Goal: Information Seeking & Learning: Learn about a topic

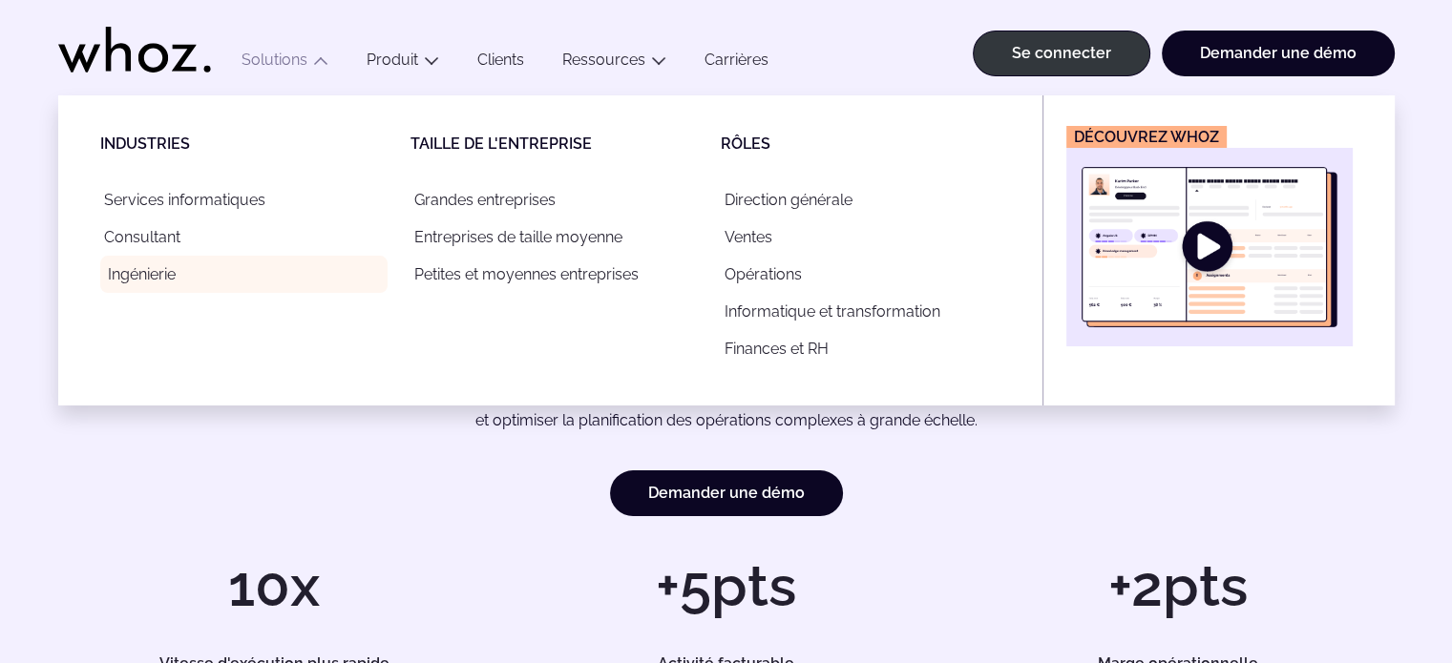
click at [164, 270] on font "Ingénierie" at bounding box center [142, 274] width 68 height 18
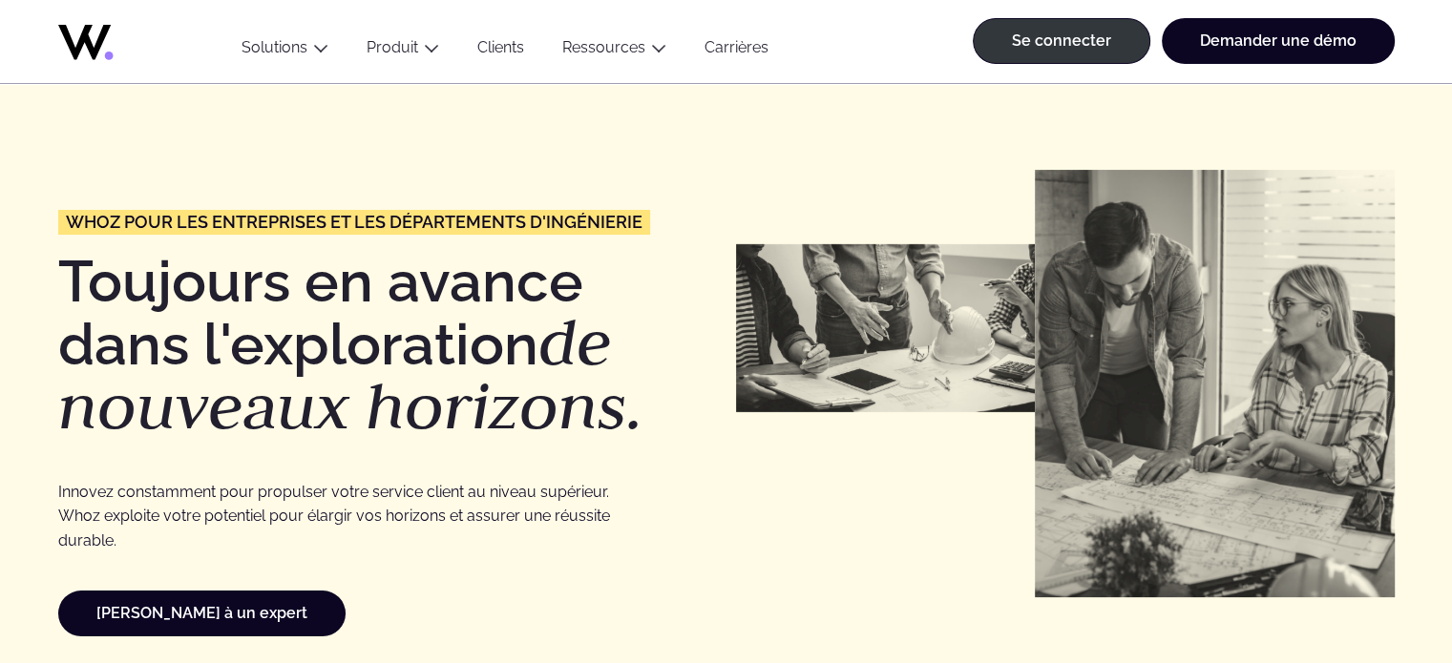
scroll to position [11, 0]
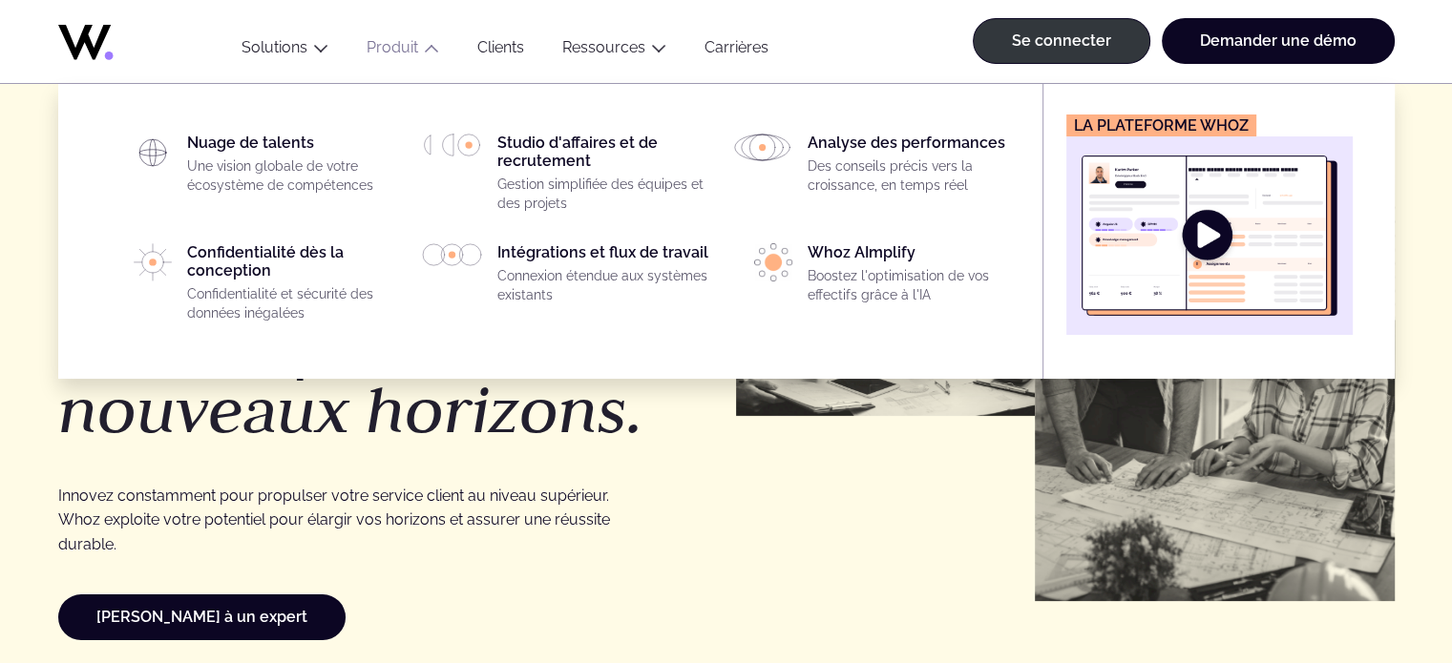
click at [426, 46] on icon "Principal" at bounding box center [431, 48] width 15 height 15
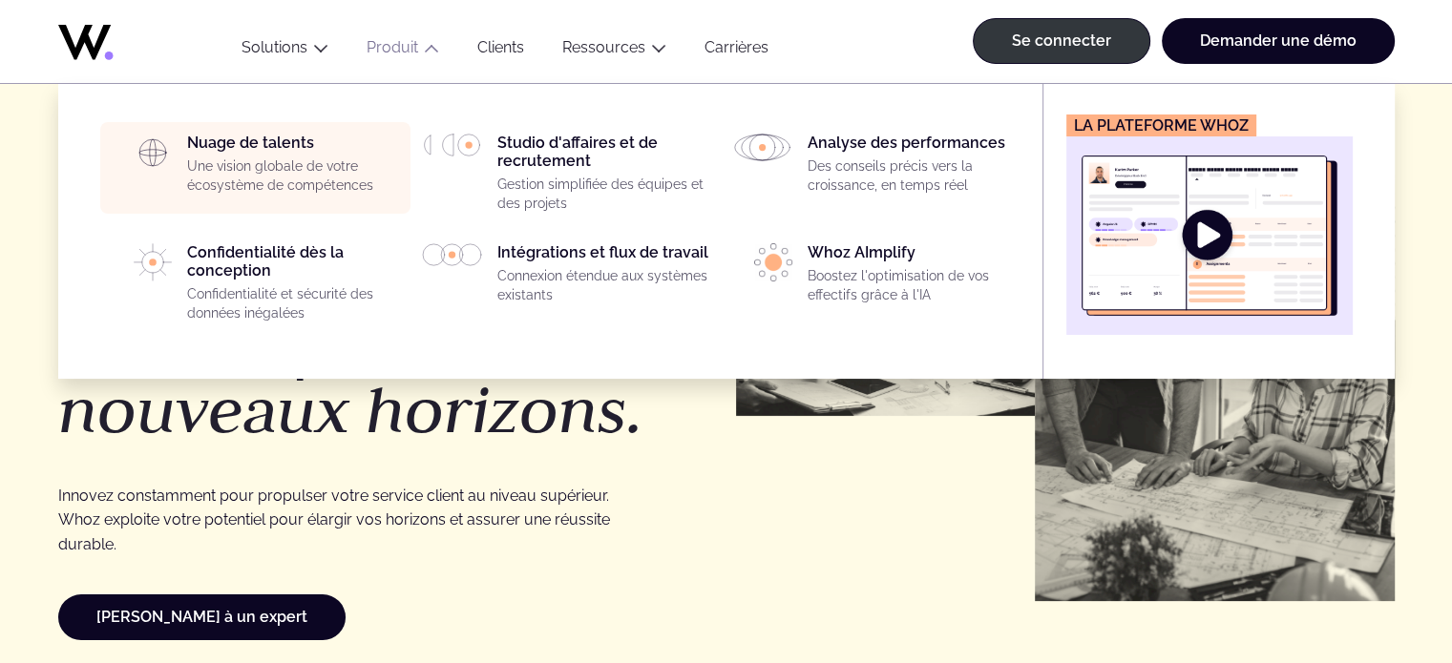
click at [290, 148] on font "Nuage de talents" at bounding box center [250, 143] width 127 height 18
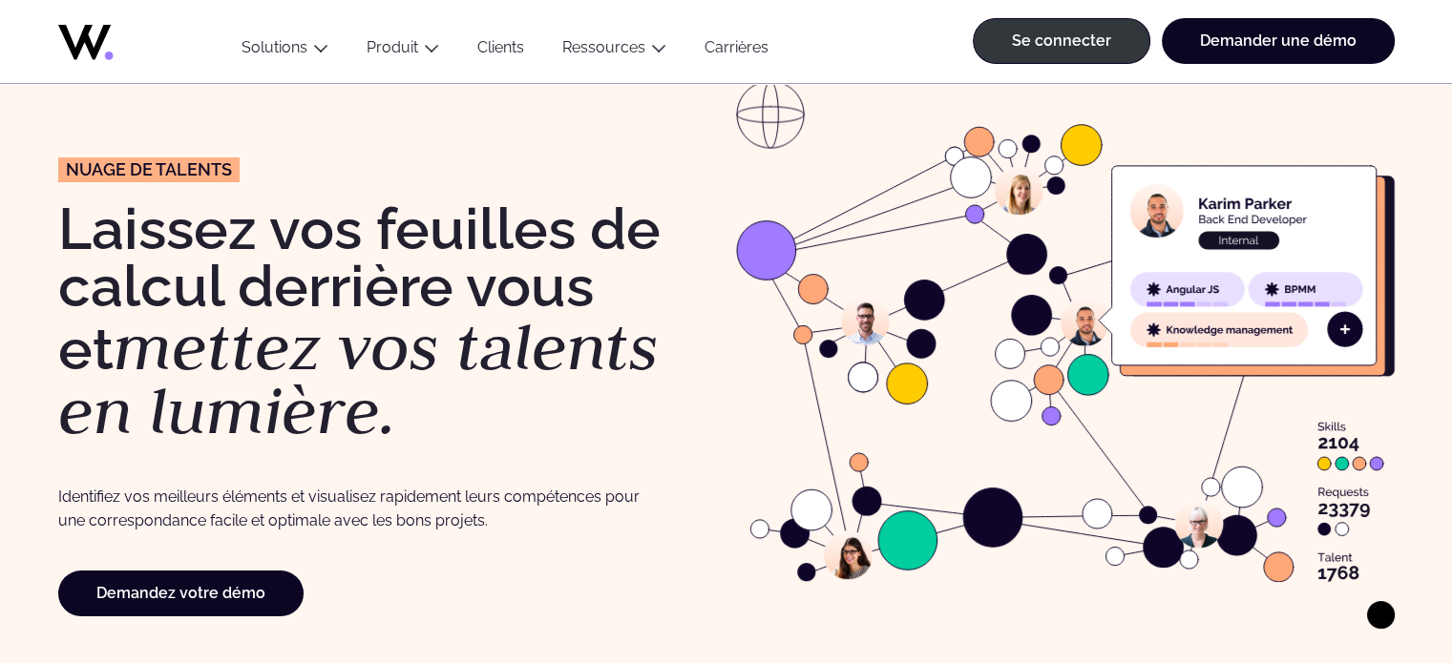
scroll to position [84, 0]
click at [798, 441] on image at bounding box center [1065, 353] width 659 height 458
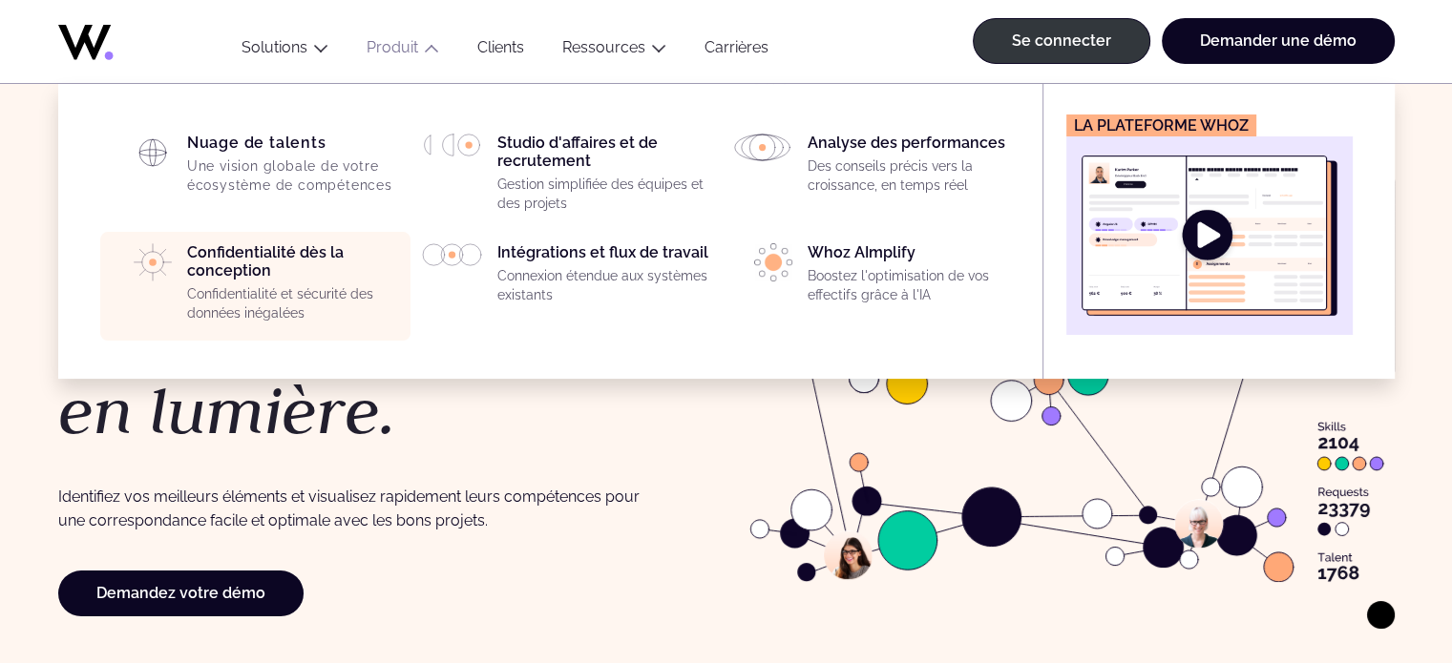
click at [237, 276] on font "Confidentialité dès la conception" at bounding box center [265, 261] width 157 height 36
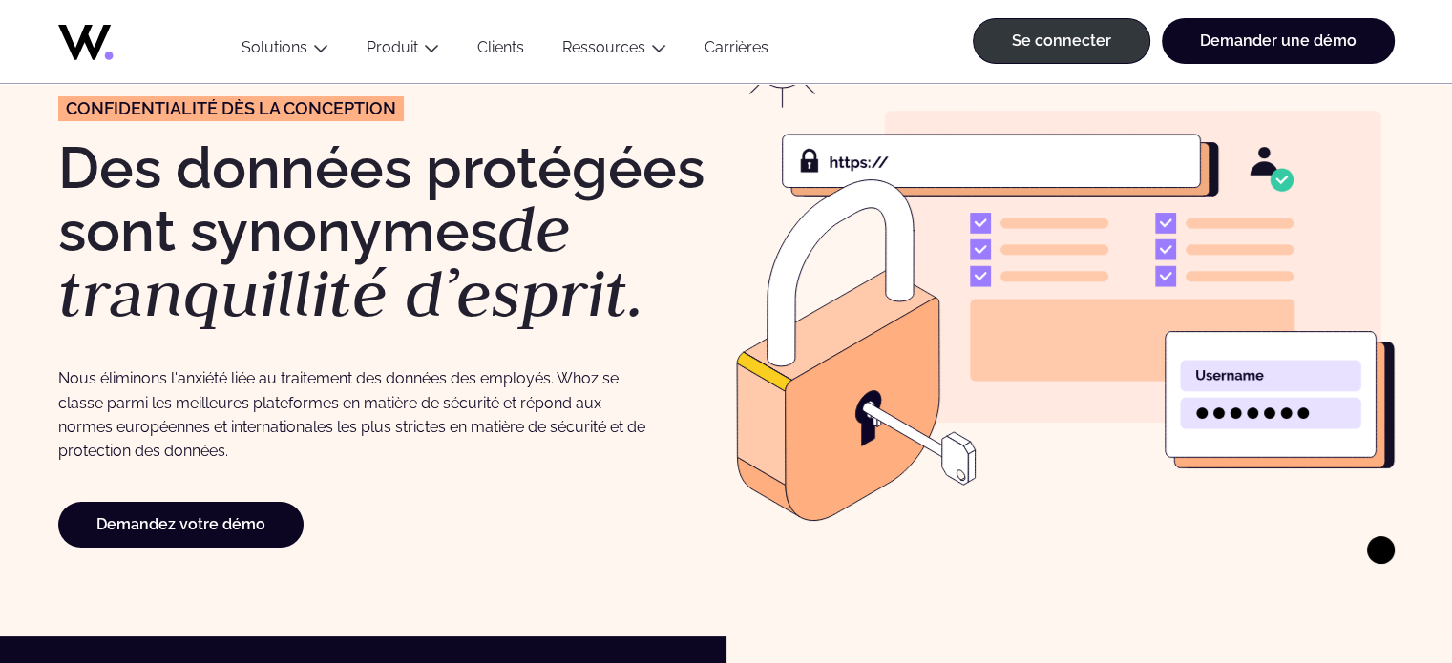
scroll to position [149, 0]
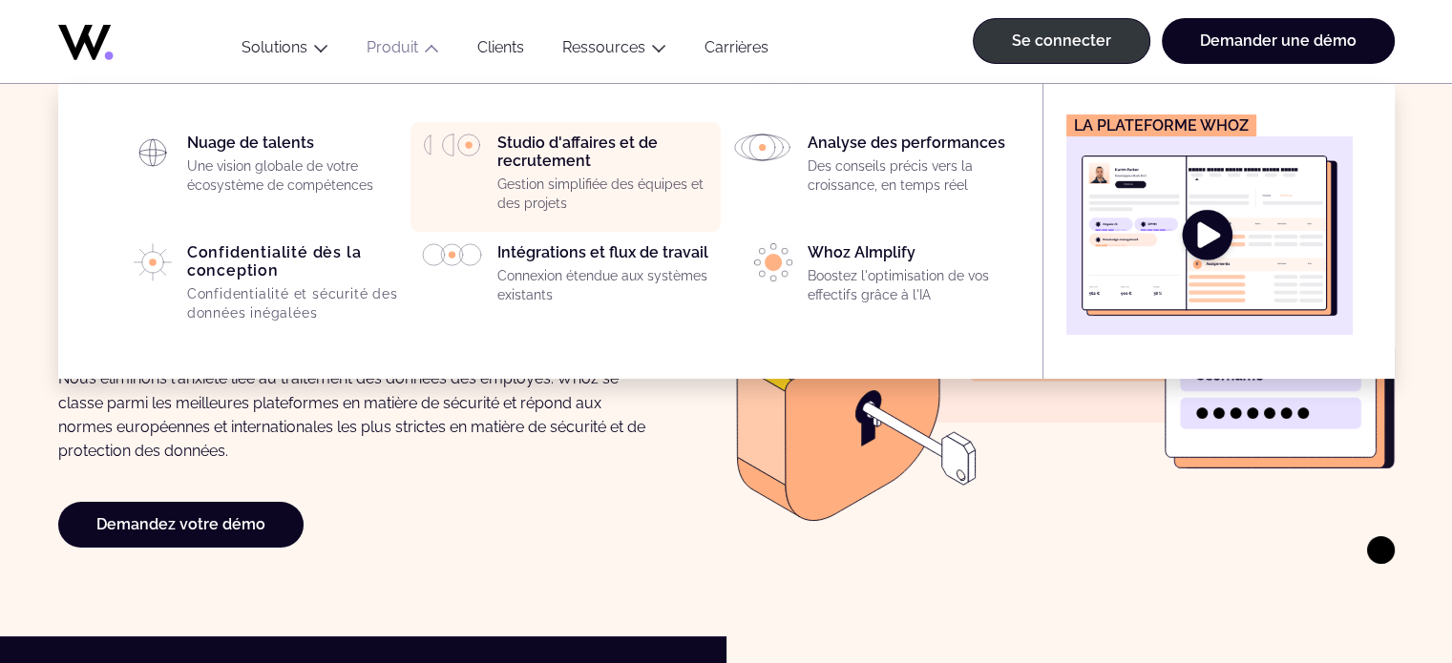
click at [565, 186] on font "Gestion simplifiée des équipes et des projets" at bounding box center [600, 194] width 206 height 34
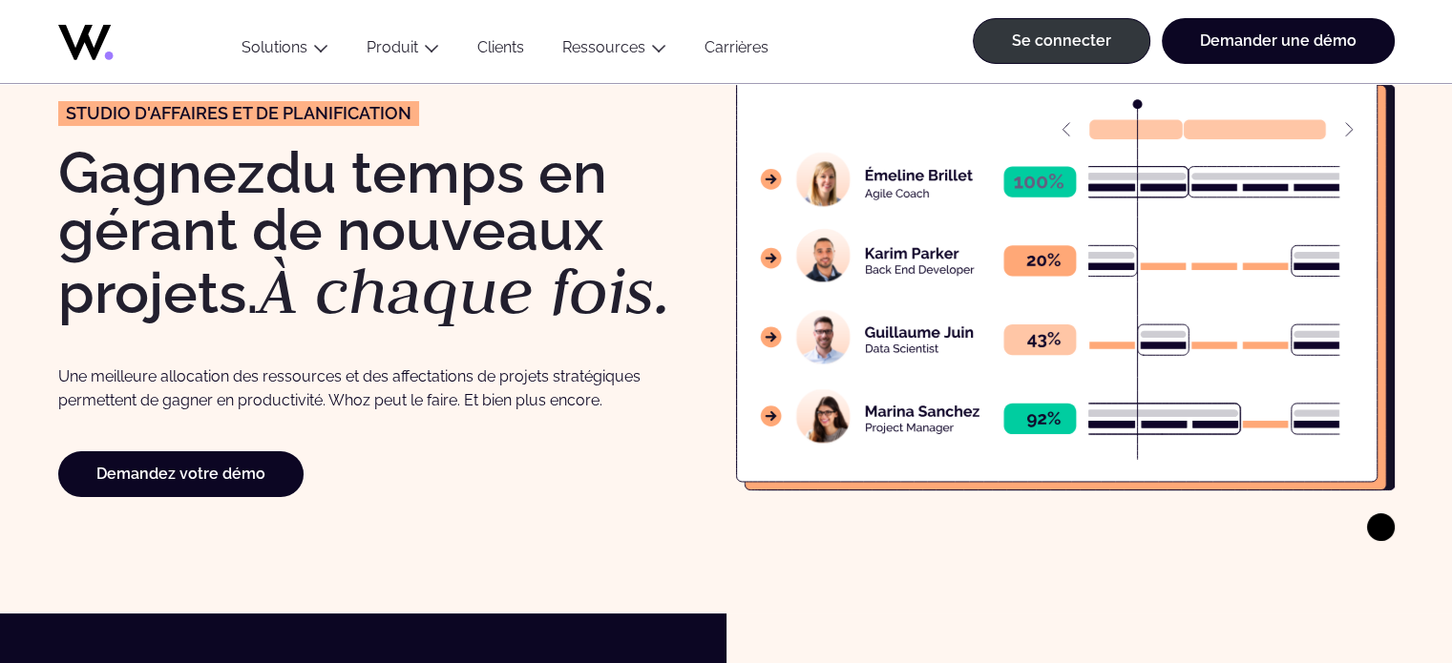
scroll to position [172, 0]
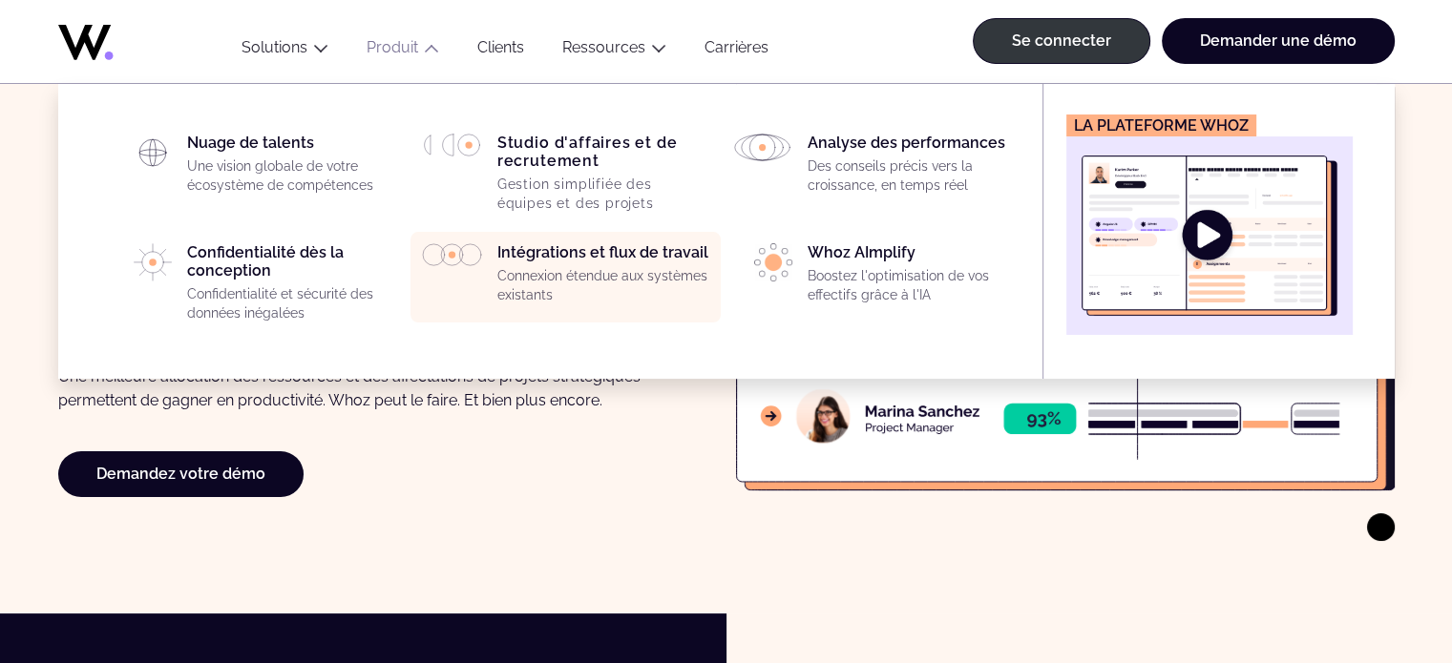
click at [565, 270] on font "Connexion étendue aux systèmes existants" at bounding box center [602, 285] width 210 height 34
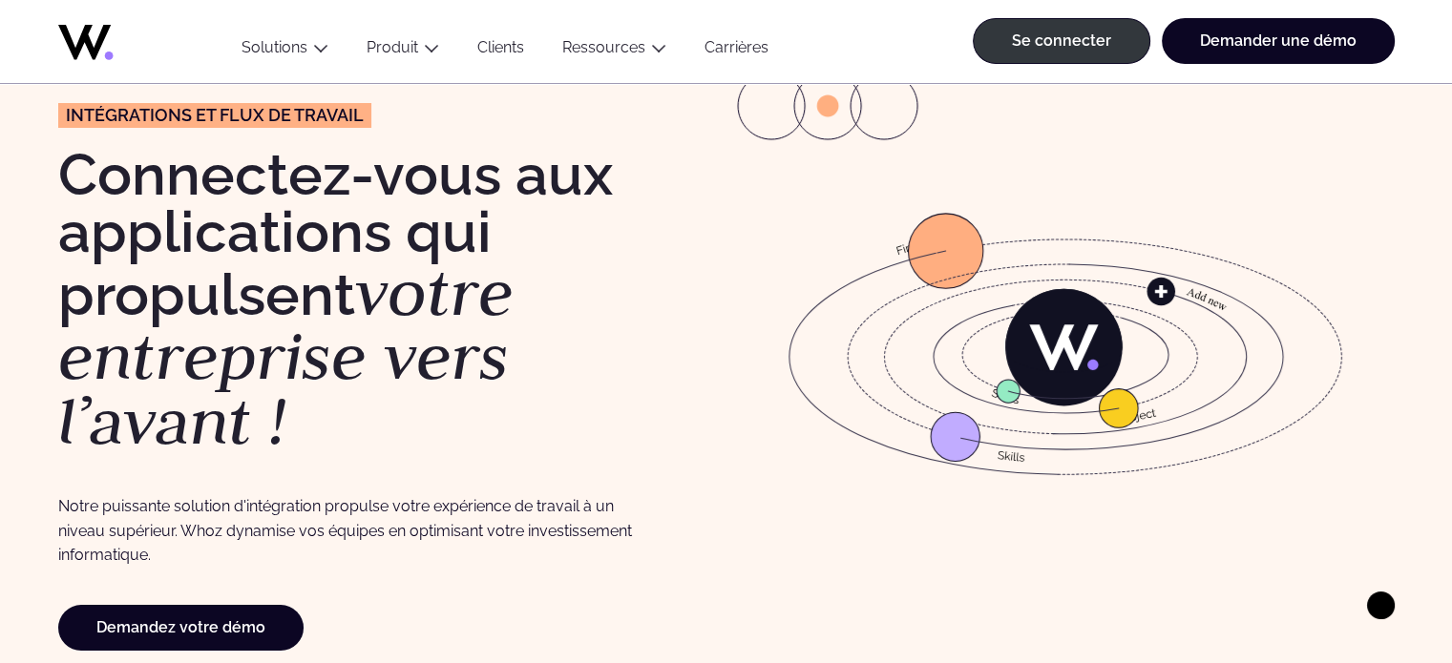
scroll to position [76, 0]
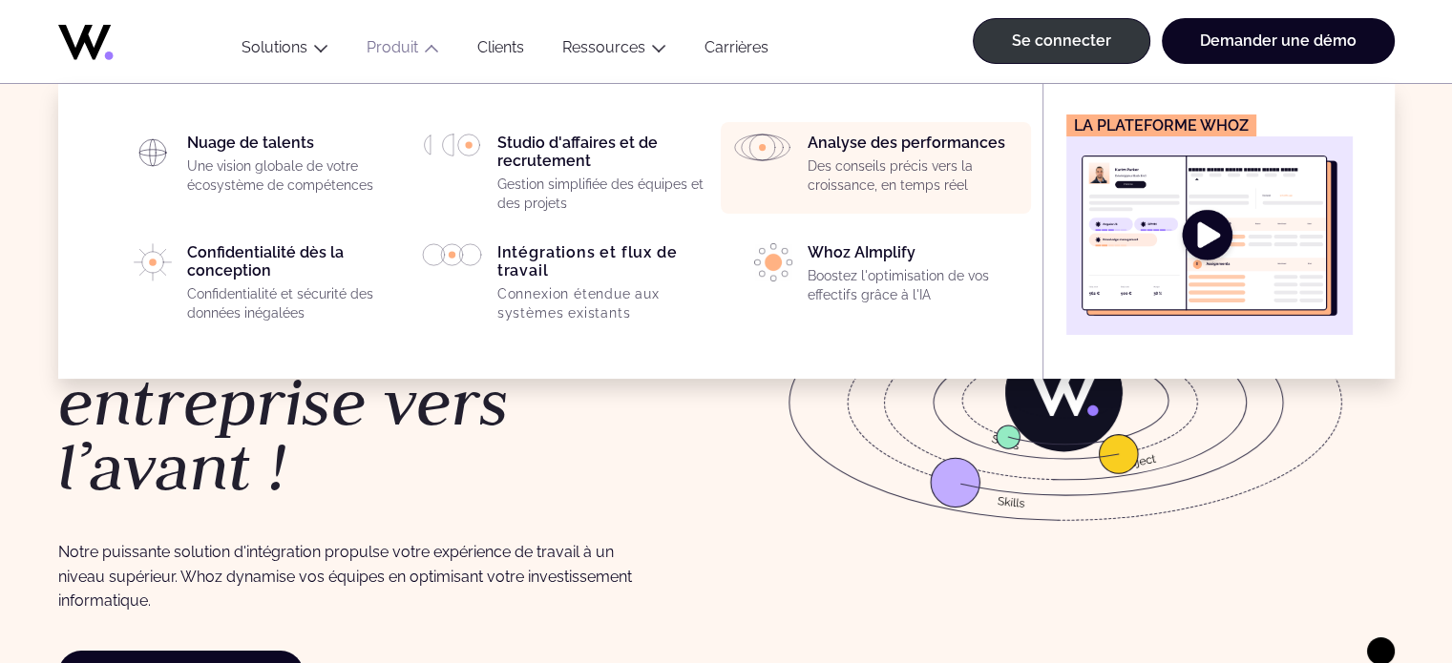
click at [813, 186] on font "Des conseils précis vers la croissance, en temps réel" at bounding box center [889, 175] width 165 height 34
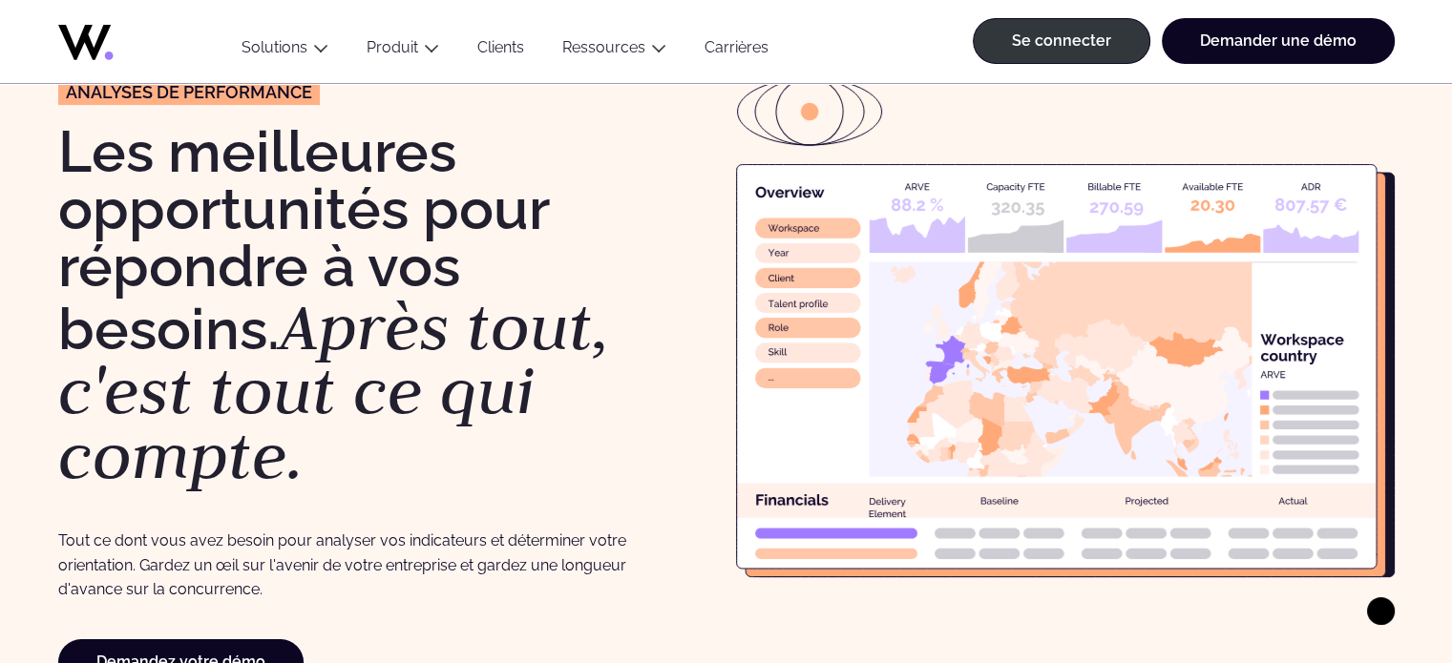
scroll to position [145, 0]
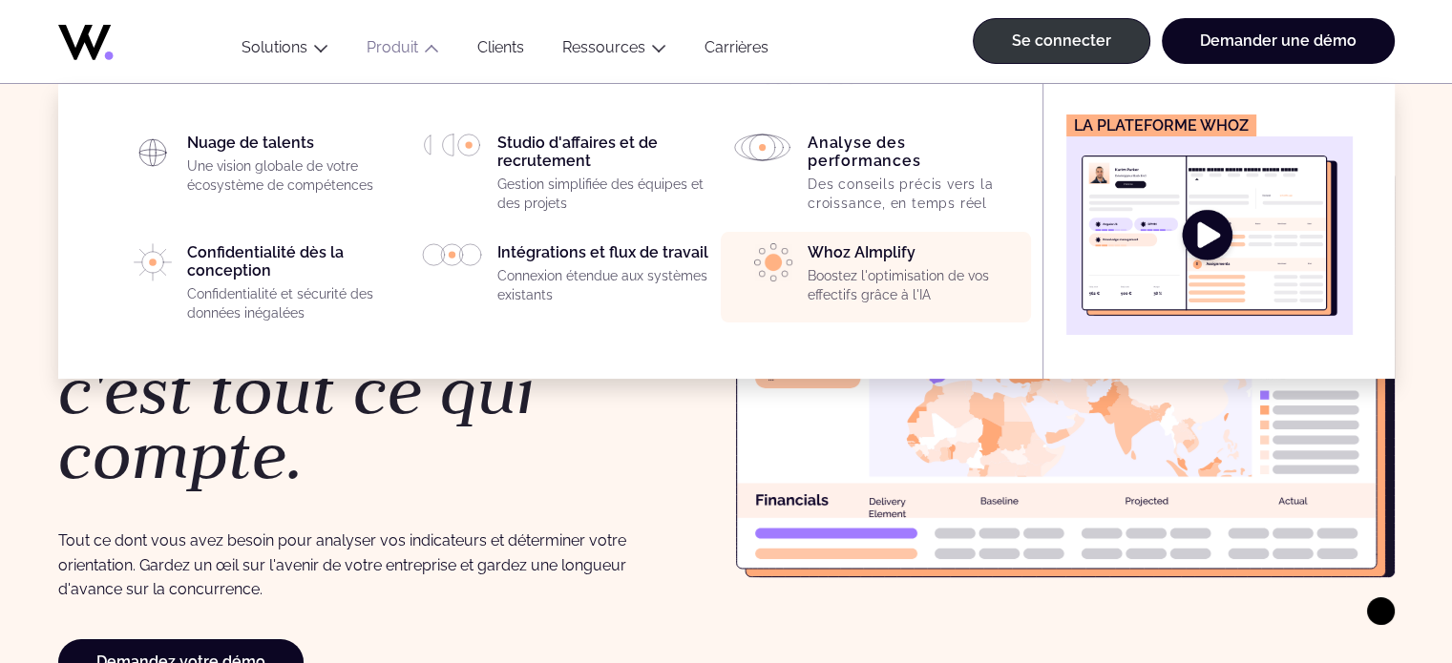
click at [855, 277] on font "Boostez l'optimisation de vos effectifs grâce à l'IA" at bounding box center [897, 285] width 181 height 34
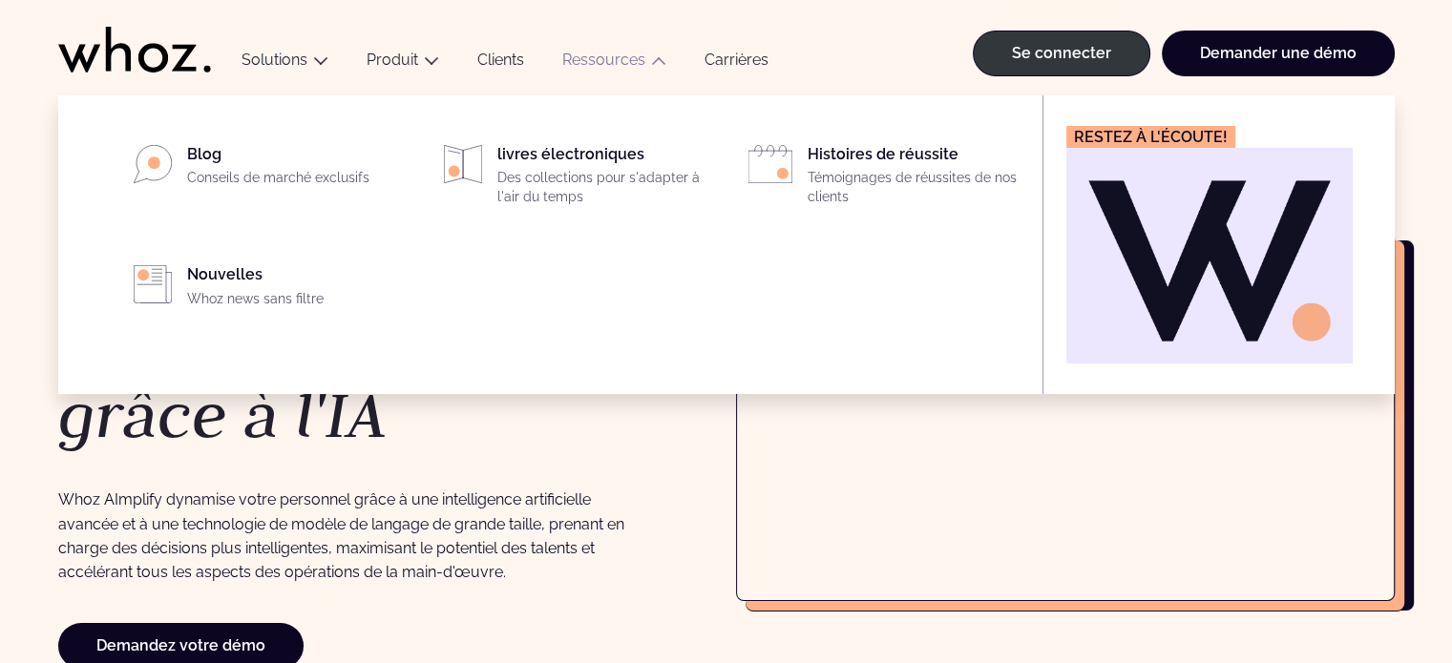
click at [613, 52] on font "Ressources" at bounding box center [603, 60] width 83 height 18
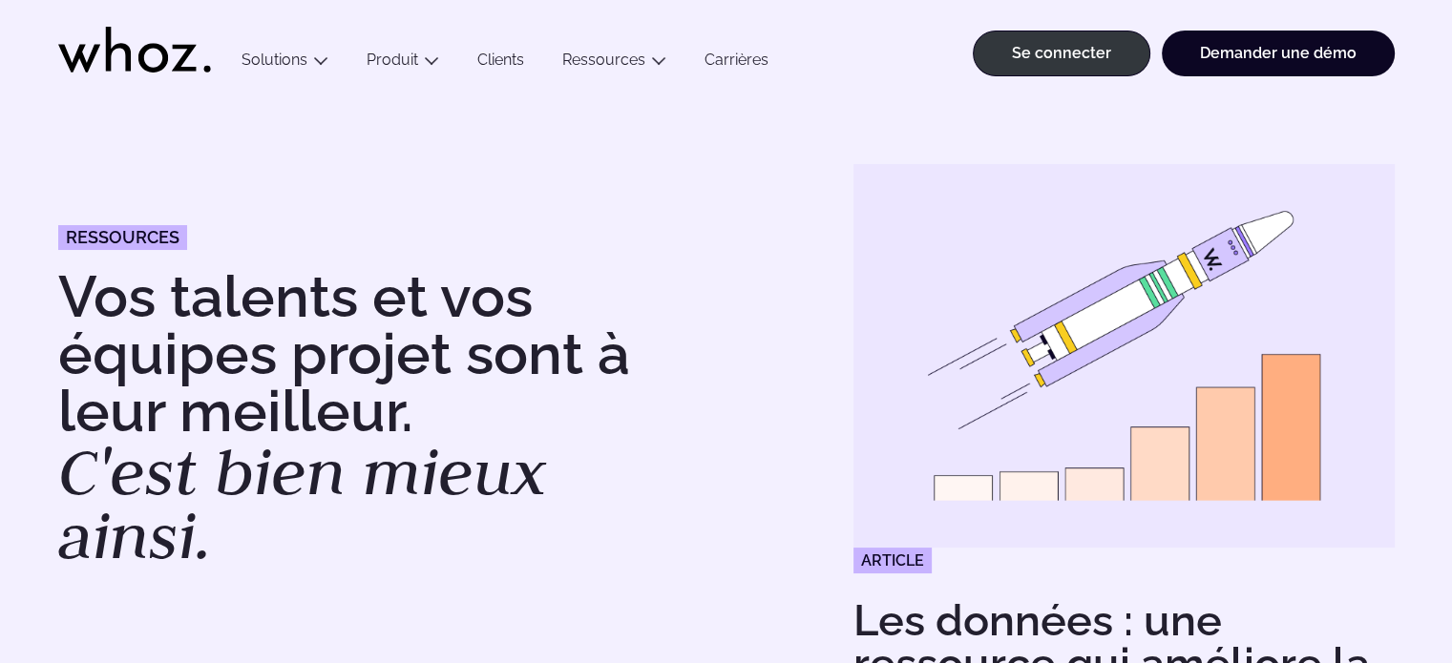
click at [275, 166] on div "Ressources Vos talents et vos équipes projet sont à leur meilleur. C'est bien m…" at bounding box center [382, 546] width 649 height 765
click at [957, 465] on img at bounding box center [1123, 357] width 541 height 400
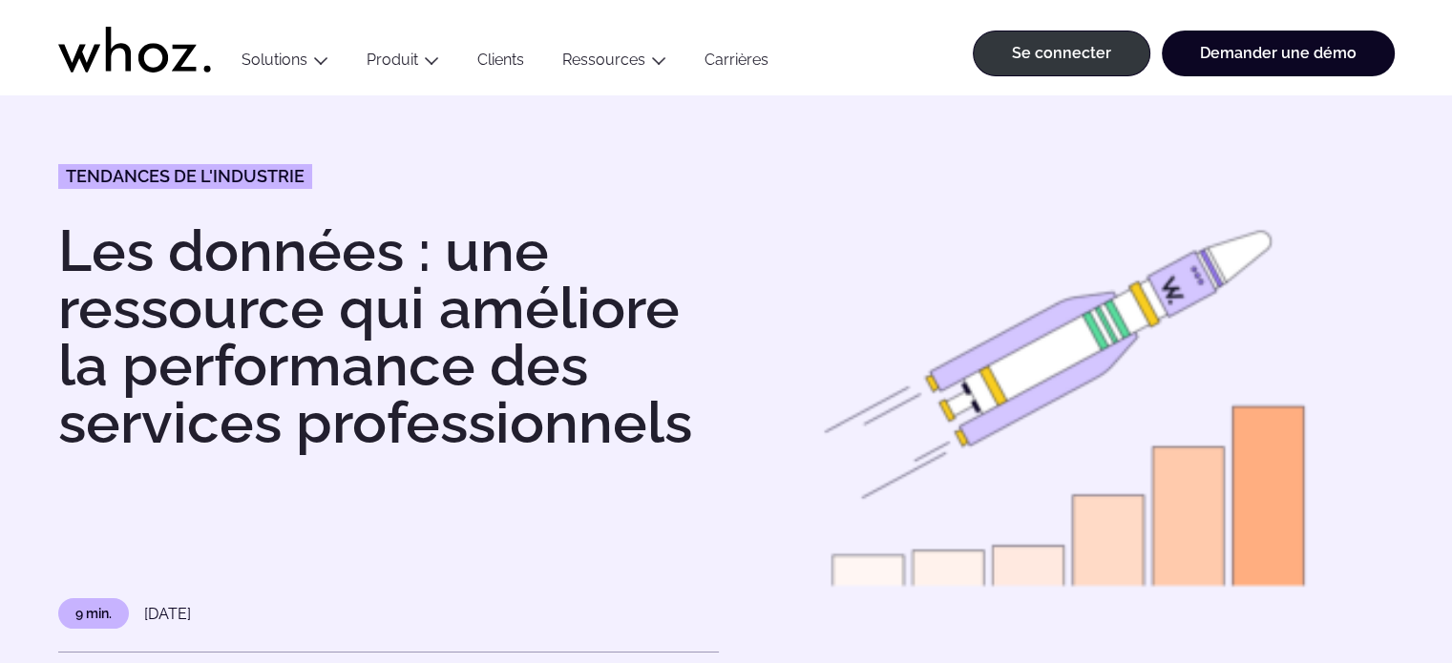
click at [730, 62] on font "Carrières" at bounding box center [736, 60] width 64 height 18
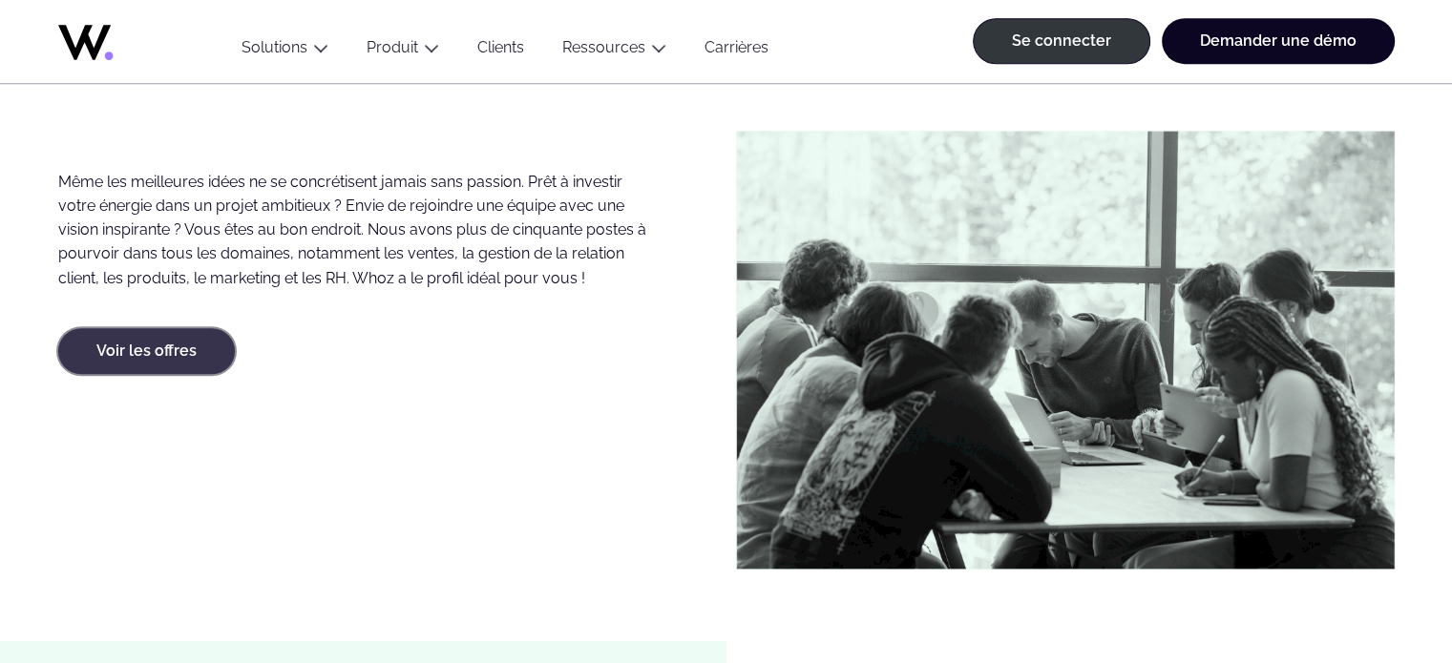
click at [131, 344] on font "Voir les offres" at bounding box center [146, 351] width 100 height 18
